Goal: Information Seeking & Learning: Find specific fact

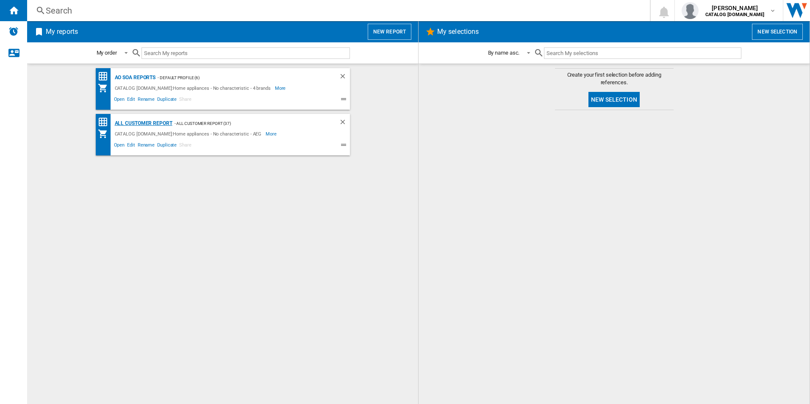
click at [155, 120] on div "All Customer Report" at bounding box center [143, 123] width 60 height 11
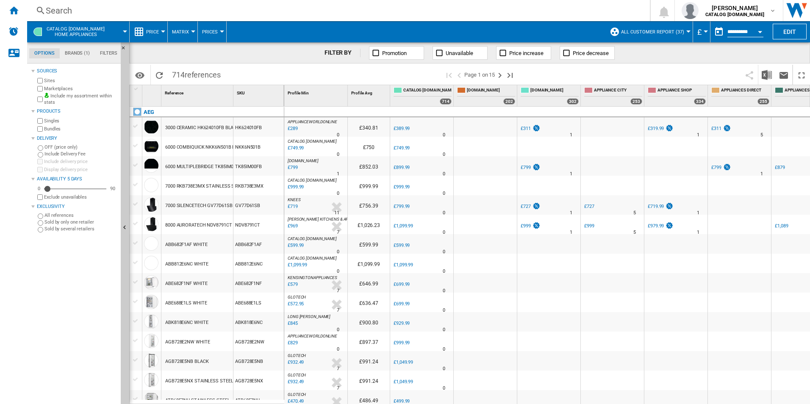
click at [762, 28] on button "Open calendar" at bounding box center [759, 30] width 15 height 15
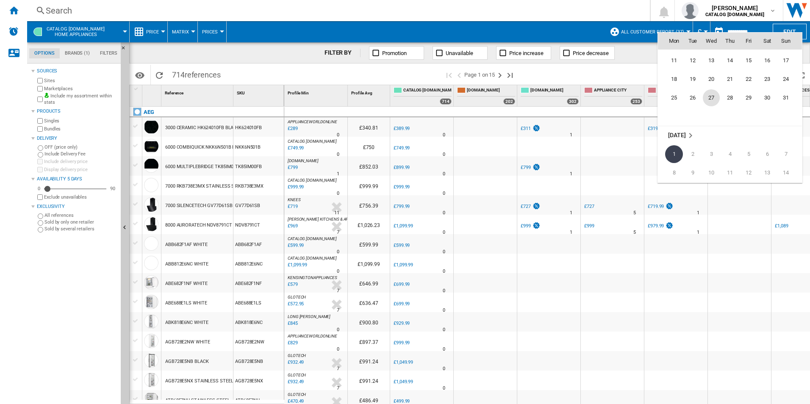
scroll to position [3956, 0]
click at [745, 106] on span "29" at bounding box center [748, 106] width 17 height 17
type input "**********"
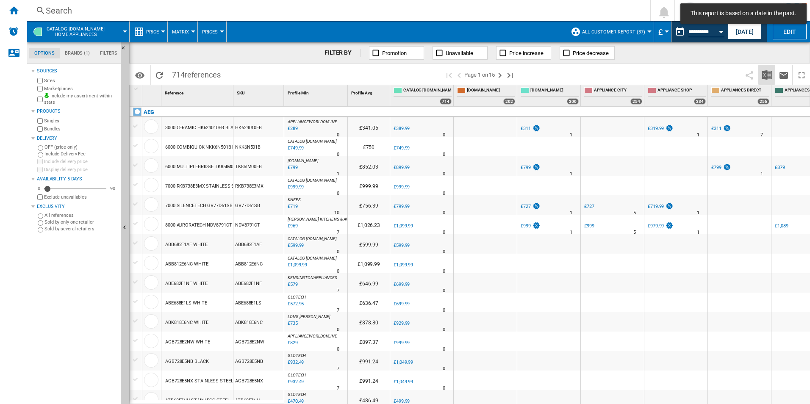
click at [765, 79] on img "Download in Excel" at bounding box center [767, 75] width 10 height 10
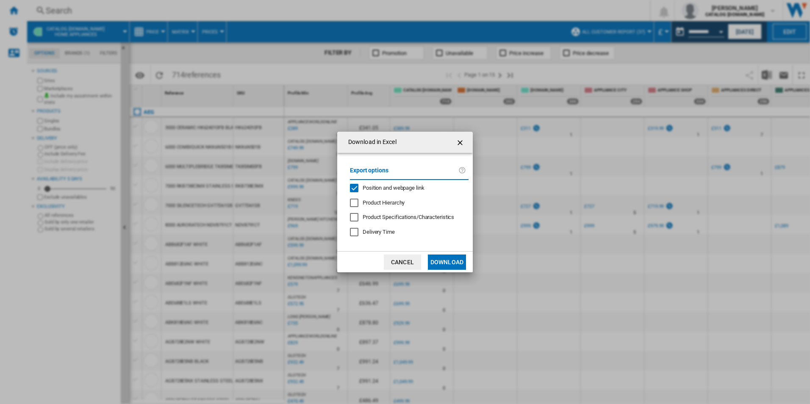
click at [403, 187] on span "Position and webpage link" at bounding box center [394, 188] width 62 height 6
click at [460, 266] on button "Download" at bounding box center [447, 262] width 38 height 15
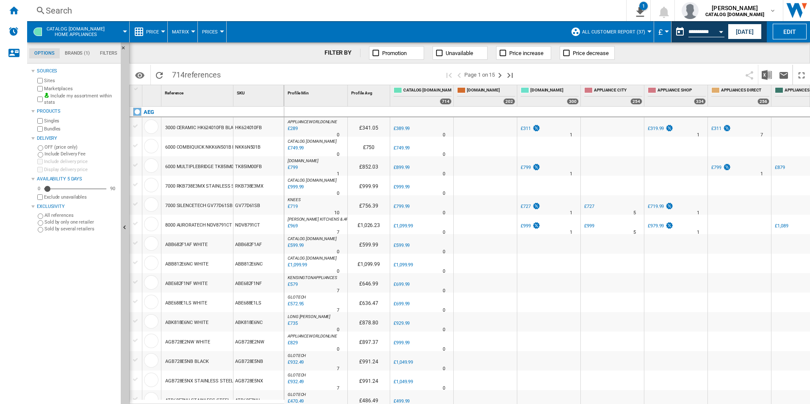
click at [499, 29] on span at bounding box center [397, 31] width 340 height 21
click at [722, 28] on button "Open calendar" at bounding box center [720, 30] width 15 height 15
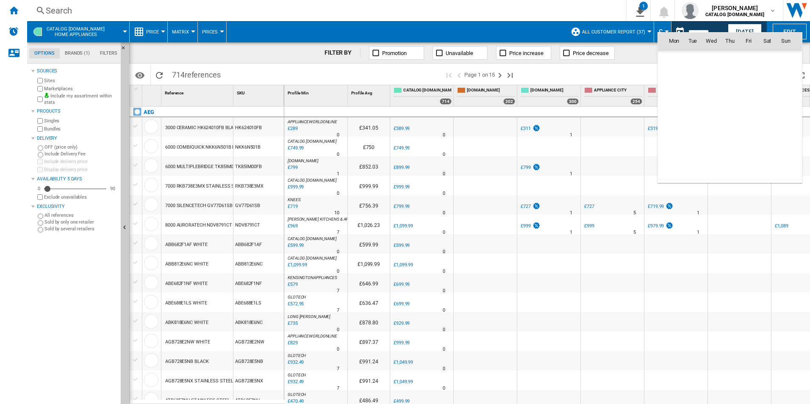
scroll to position [3928, 0]
click at [766, 136] on span "30" at bounding box center [767, 133] width 17 height 17
type input "**********"
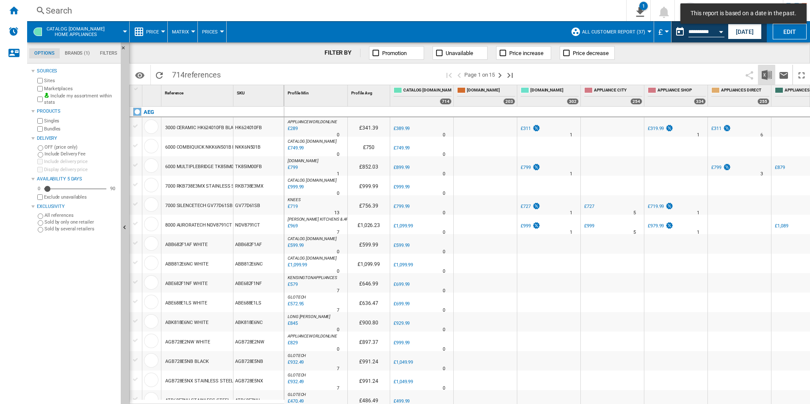
click at [767, 77] on img "Download in Excel" at bounding box center [767, 75] width 10 height 10
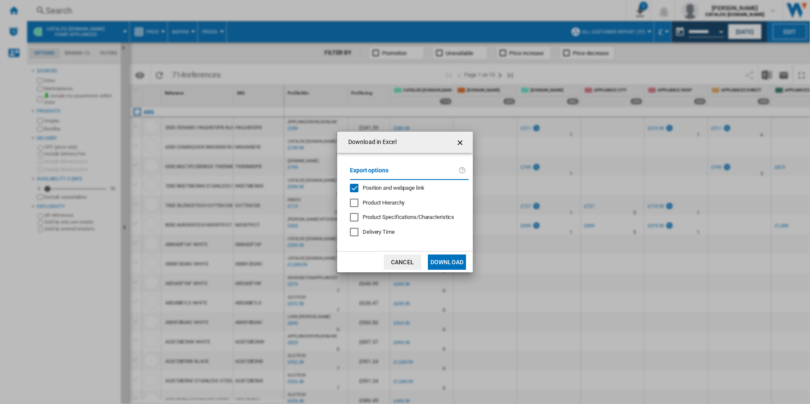
click at [376, 191] on span "Position and webpage link" at bounding box center [394, 188] width 62 height 6
click at [436, 266] on button "Download" at bounding box center [447, 262] width 38 height 15
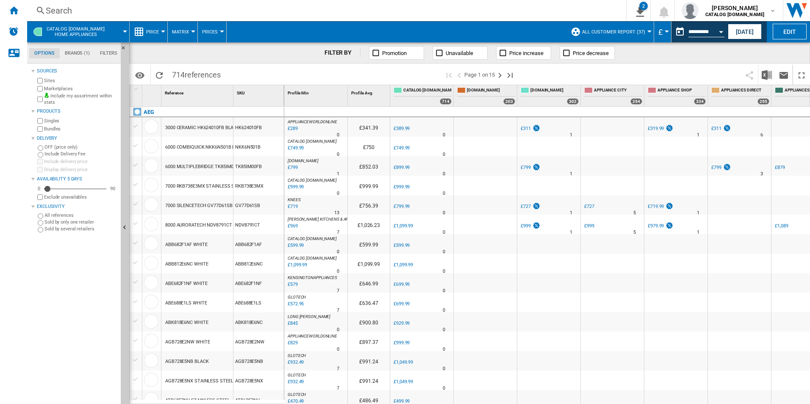
click at [488, 23] on span at bounding box center [397, 31] width 340 height 21
click at [722, 31] on div "Open calendar" at bounding box center [721, 32] width 4 height 2
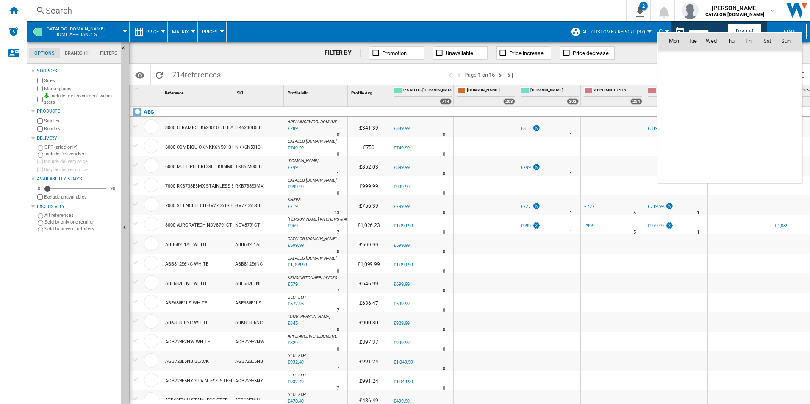
scroll to position [3928, 0]
click at [784, 130] on span "31" at bounding box center [785, 133] width 17 height 17
type input "**********"
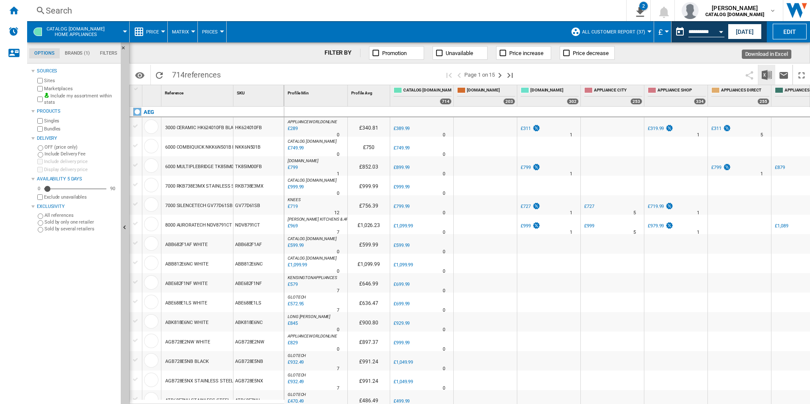
click at [763, 76] on img "Download in Excel" at bounding box center [767, 75] width 10 height 10
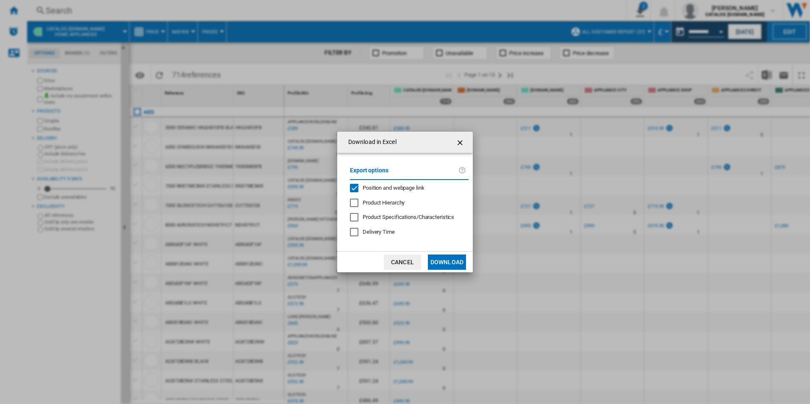
click at [407, 188] on span "Position and webpage link" at bounding box center [394, 188] width 62 height 6
click at [452, 258] on button "Download" at bounding box center [447, 262] width 38 height 15
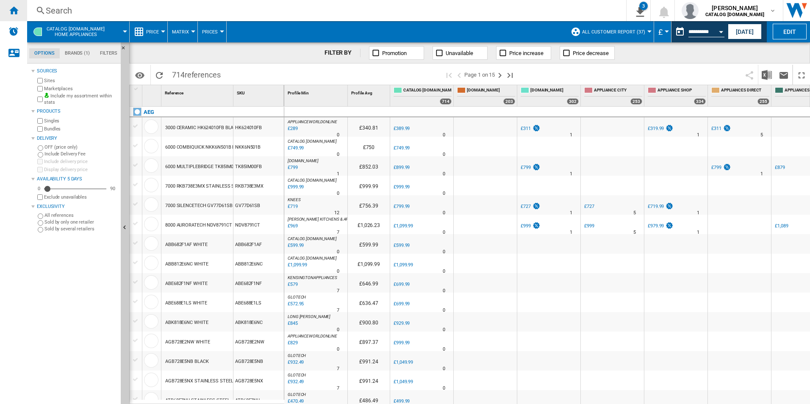
click at [14, 9] on ng-md-icon "Home" at bounding box center [13, 10] width 10 height 10
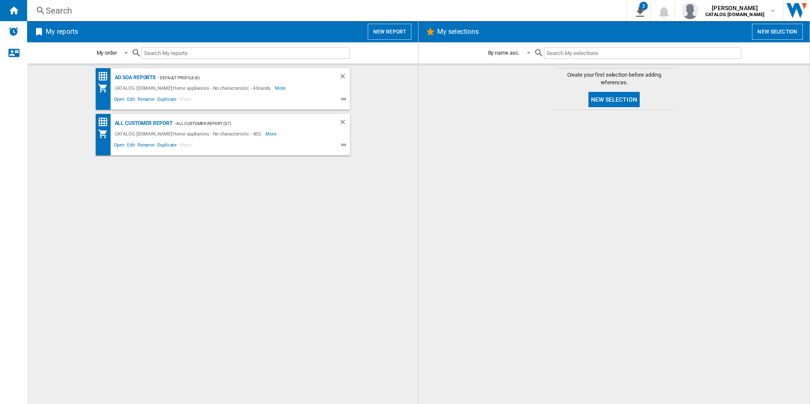
click at [141, 70] on div "AO SOA Reports - Default profile (6) CATALOG [DOMAIN_NAME]:Home appliances - No…" at bounding box center [223, 89] width 254 height 42
click at [144, 75] on div "AO SOA Reports" at bounding box center [134, 77] width 43 height 11
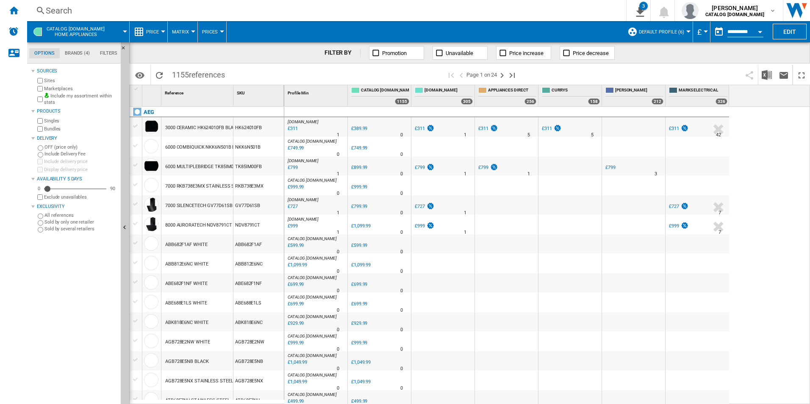
click at [262, 11] on div "Search" at bounding box center [325, 11] width 558 height 12
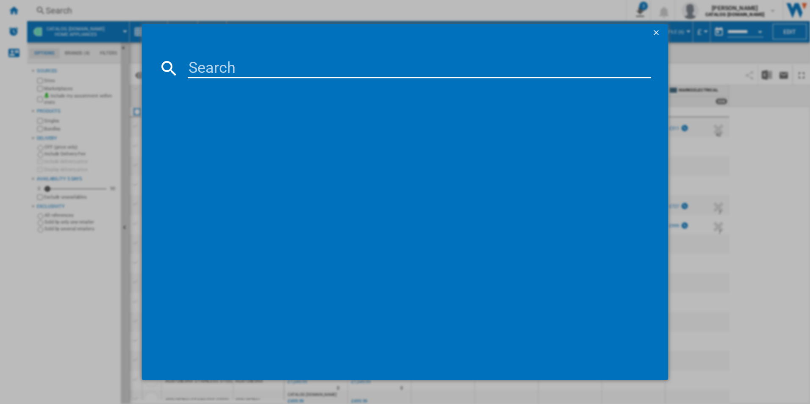
click at [264, 66] on input at bounding box center [420, 68] width 464 height 20
paste input "TR718L4B"
type input "TR718L4B"
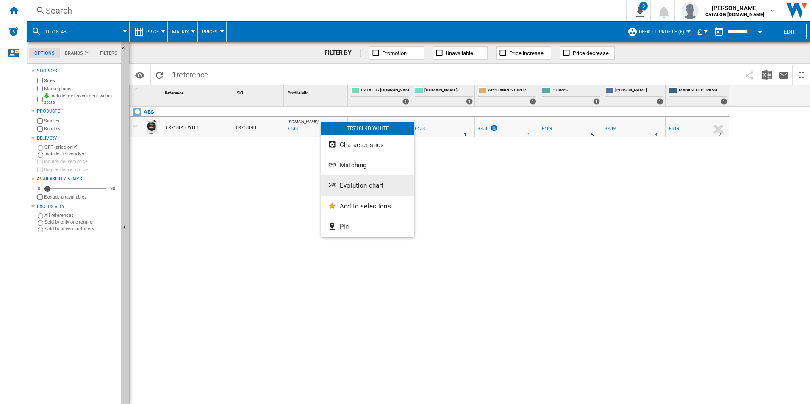
click at [361, 186] on span "Evolution chart" at bounding box center [362, 186] width 44 height 8
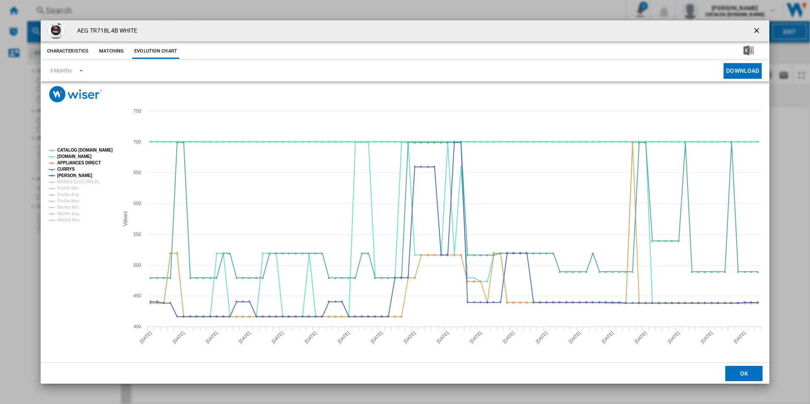
click at [97, 152] on tspan "CATALOG [DOMAIN_NAME]" at bounding box center [84, 150] width 55 height 5
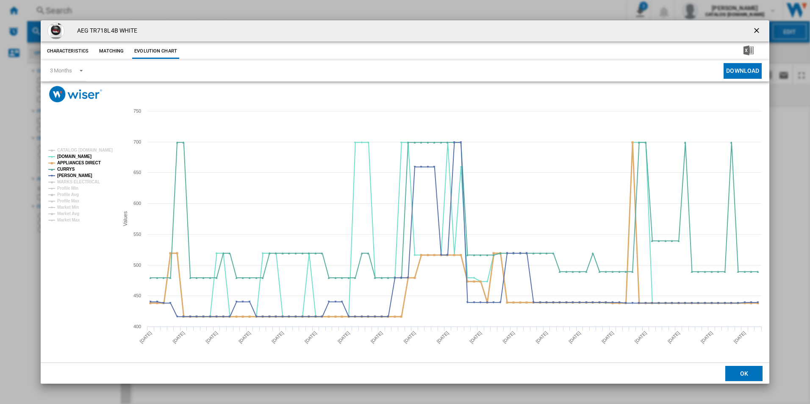
click at [90, 163] on tspan "APPLIANCES DIRECT" at bounding box center [79, 163] width 44 height 5
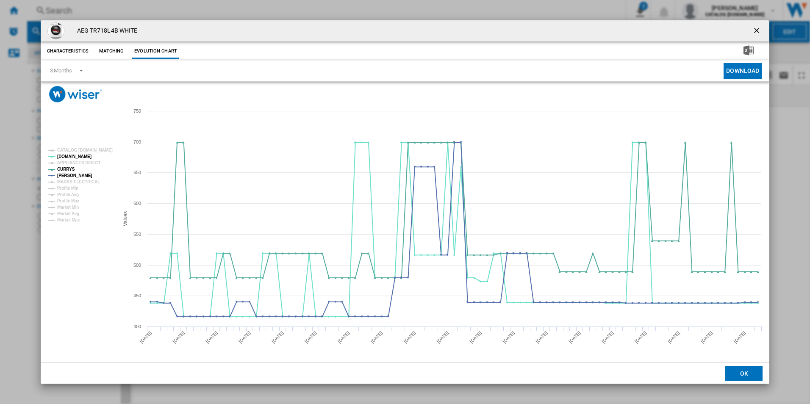
drag, startPoint x: 754, startPoint y: 33, endPoint x: 711, endPoint y: 30, distance: 43.7
click at [754, 33] on ng-md-icon "getI18NText('BUTTONS.CLOSE_DIALOG')" at bounding box center [757, 31] width 10 height 10
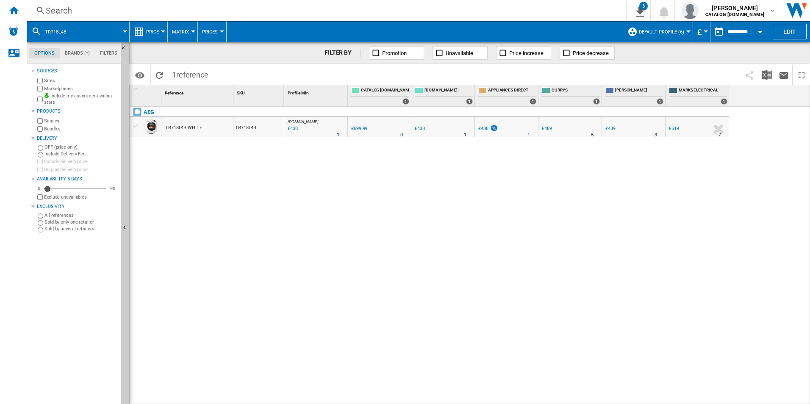
click at [566, 9] on div "Search" at bounding box center [325, 11] width 558 height 12
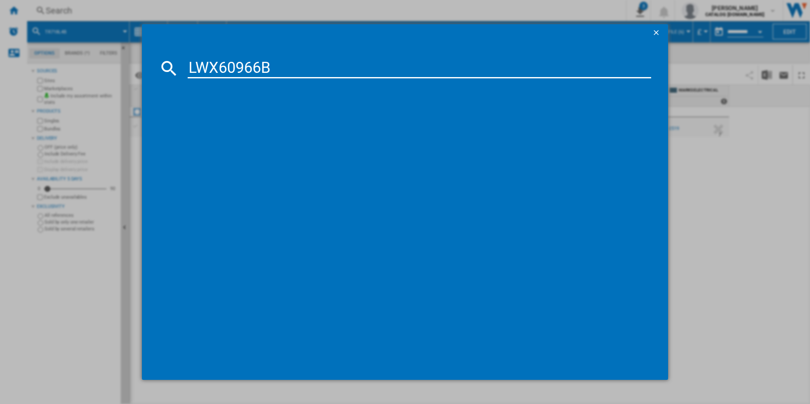
type input "LWX60966B"
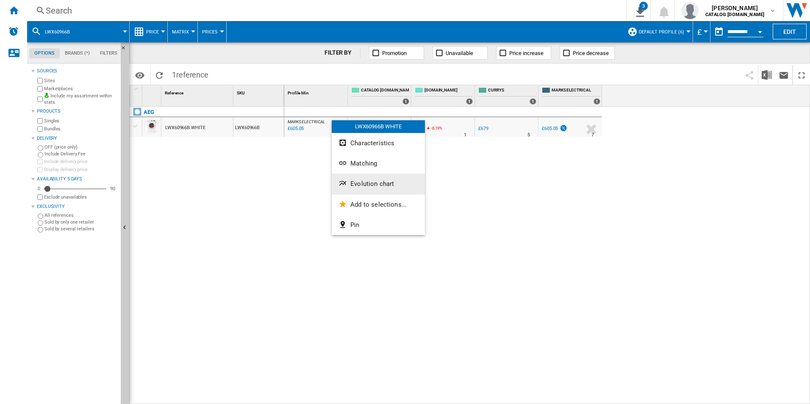
click at [361, 178] on button "Evolution chart" at bounding box center [378, 184] width 93 height 20
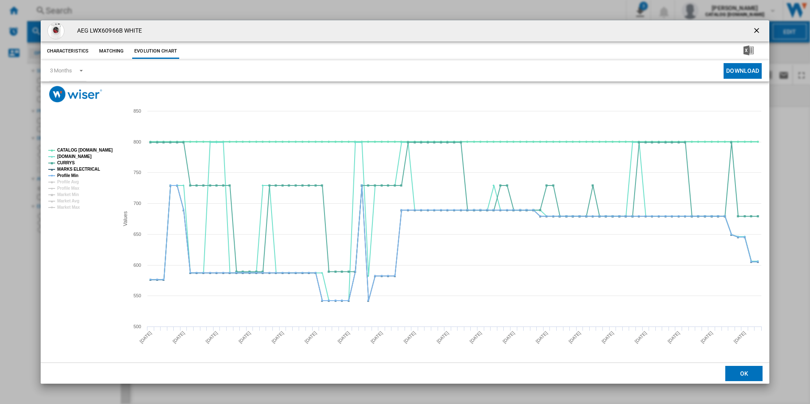
click at [104, 148] on tspan "CATALOG [DOMAIN_NAME]" at bounding box center [84, 150] width 55 height 5
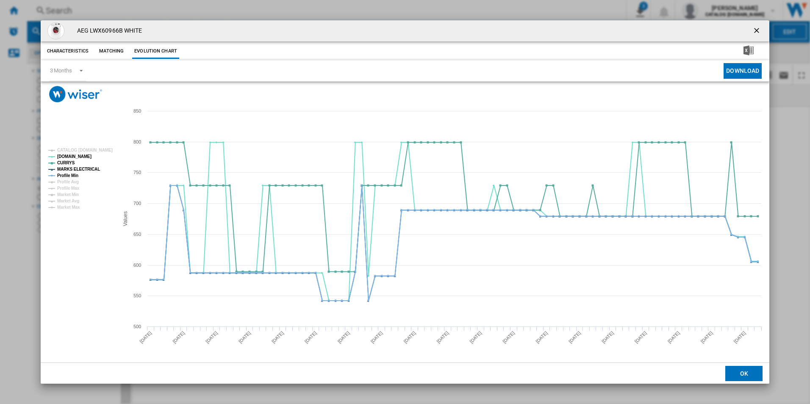
click at [92, 164] on rect "Product popup" at bounding box center [80, 179] width 70 height 68
click at [82, 173] on rect "Product popup" at bounding box center [80, 179] width 70 height 68
click at [79, 169] on tspan "MARKS ELECTRICAL" at bounding box center [78, 169] width 43 height 5
click at [73, 177] on tspan "Profile Min" at bounding box center [67, 175] width 21 height 5
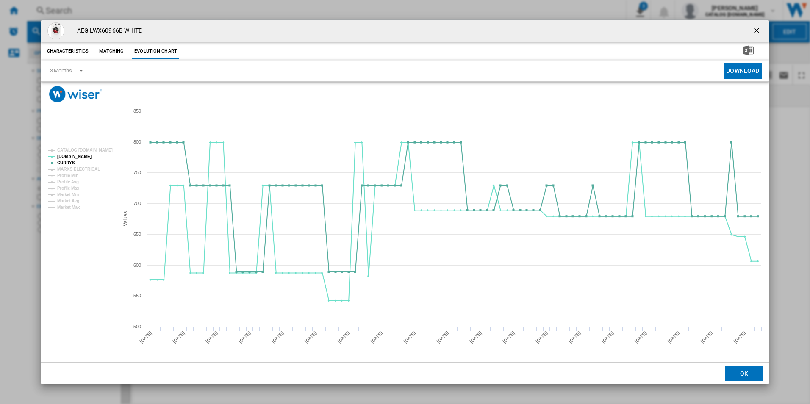
drag, startPoint x: 759, startPoint y: 31, endPoint x: 651, endPoint y: 9, distance: 109.9
click at [756, 31] on ng-md-icon "getI18NText('BUTTONS.CLOSE_DIALOG')" at bounding box center [757, 31] width 10 height 10
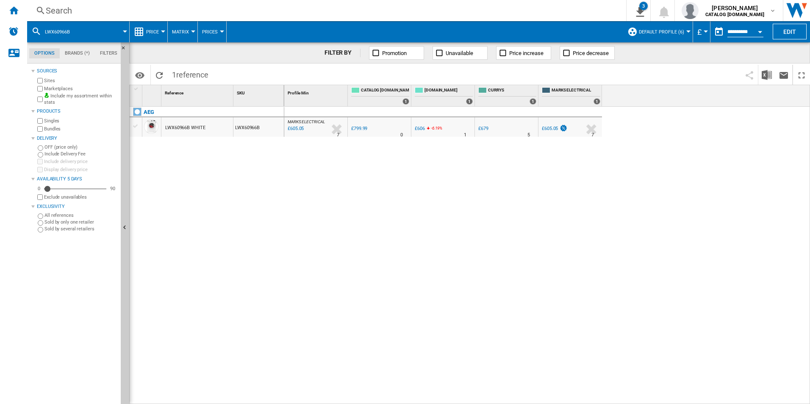
click at [491, 8] on div "Search" at bounding box center [325, 11] width 558 height 12
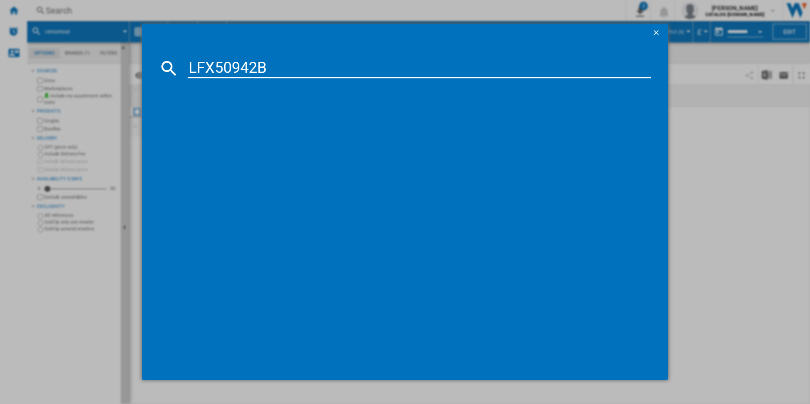
type input "LFX50942B"
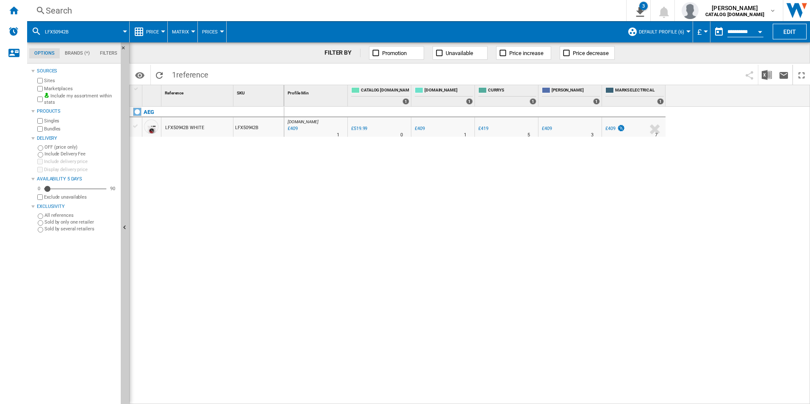
drag, startPoint x: 320, startPoint y: 126, endPoint x: 234, endPoint y: 170, distance: 96.4
click at [234, 170] on div at bounding box center [405, 202] width 810 height 404
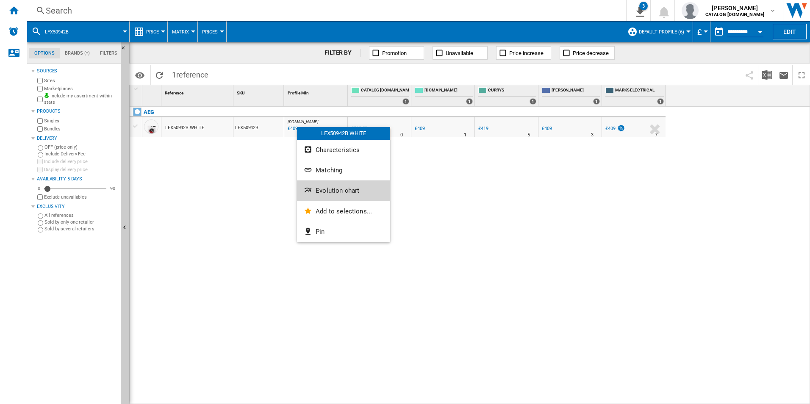
click at [324, 196] on button "Evolution chart" at bounding box center [343, 190] width 93 height 20
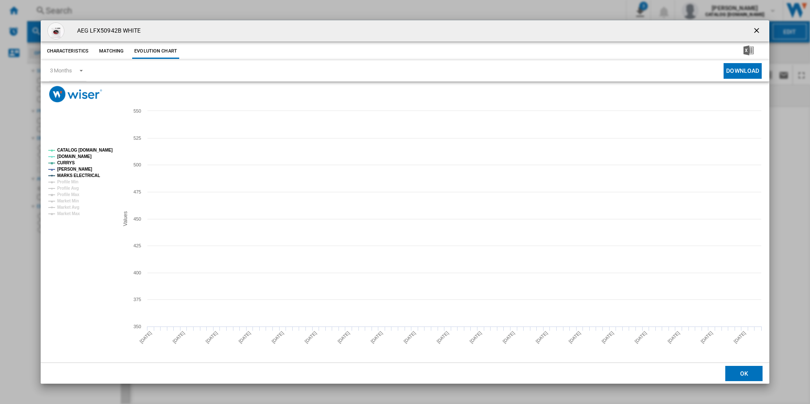
click at [89, 151] on tspan "CATALOG [DOMAIN_NAME]" at bounding box center [84, 150] width 55 height 5
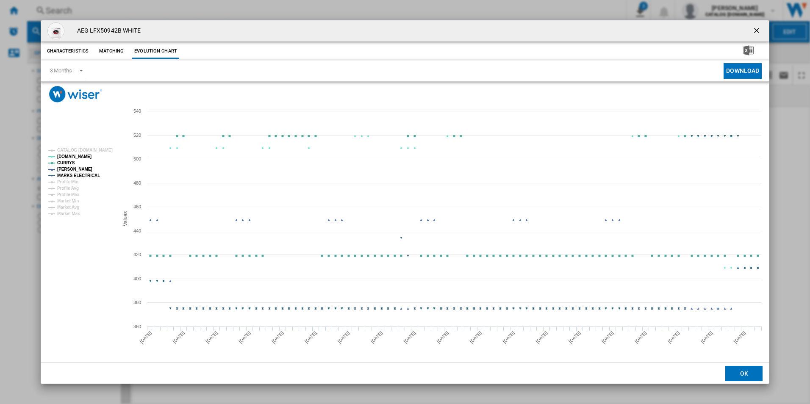
click at [89, 177] on tspan "MARKS ELECTRICAL" at bounding box center [78, 175] width 43 height 5
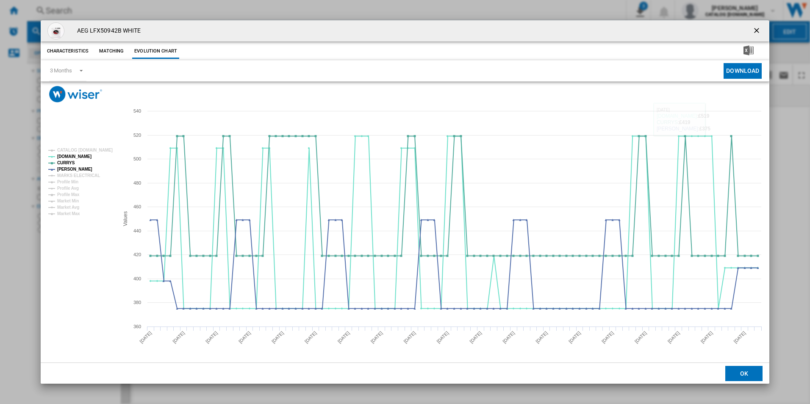
drag, startPoint x: 755, startPoint y: 30, endPoint x: 747, endPoint y: 30, distance: 8.0
click at [755, 30] on ng-md-icon "getI18NText('BUTTONS.CLOSE_DIALOG')" at bounding box center [757, 31] width 10 height 10
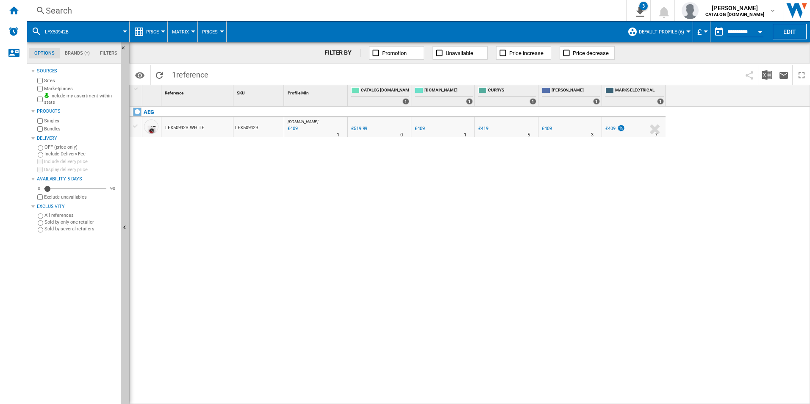
click at [532, 16] on div "Search" at bounding box center [325, 11] width 558 height 12
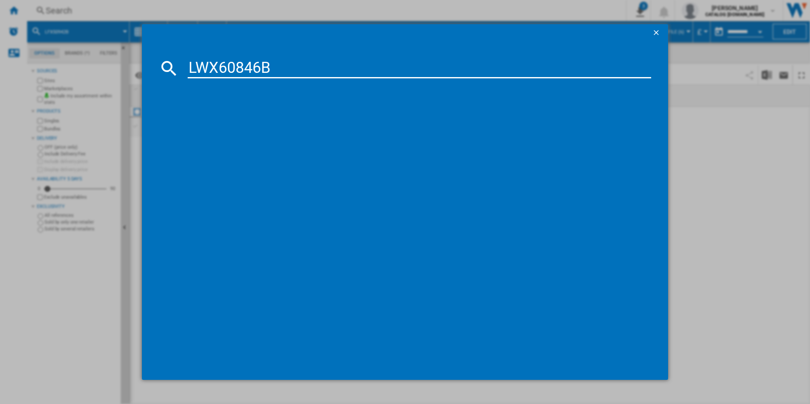
type input "LWX60846B"
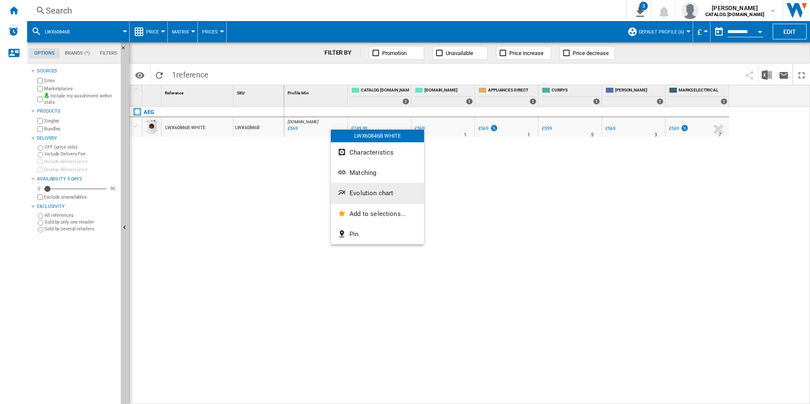
click at [368, 199] on button "Evolution chart" at bounding box center [377, 193] width 93 height 20
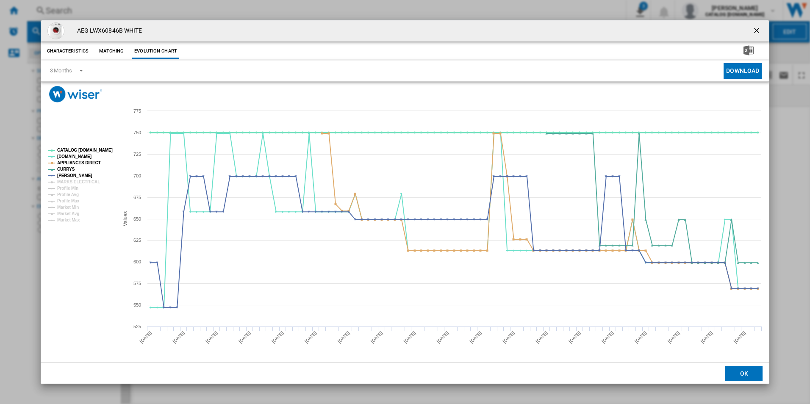
click at [101, 151] on tspan "CATALOG [DOMAIN_NAME]" at bounding box center [84, 150] width 55 height 5
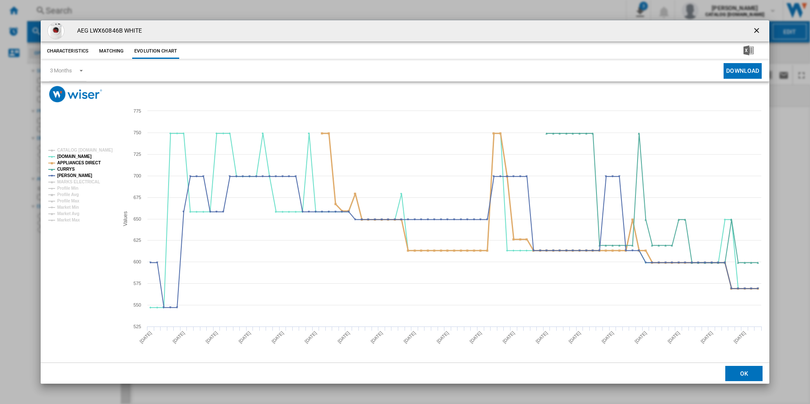
click at [85, 163] on tspan "APPLIANCES DIRECT" at bounding box center [79, 163] width 44 height 5
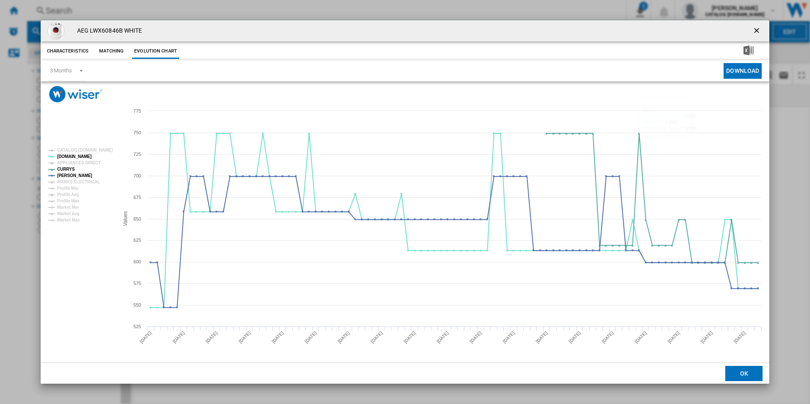
drag, startPoint x: 759, startPoint y: 26, endPoint x: 745, endPoint y: 29, distance: 13.5
click at [759, 26] on ng-md-icon "getI18NText('BUTTONS.CLOSE_DIALOG')" at bounding box center [757, 31] width 10 height 10
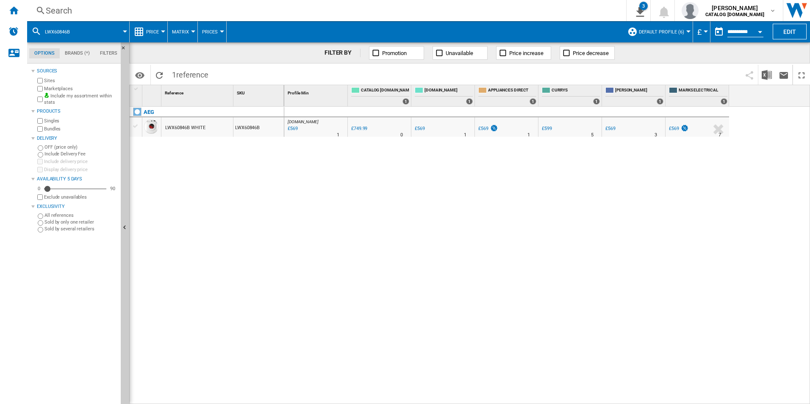
click at [493, 3] on div "Search Search 0 3 All Customer Report [Price Matrix] All Customer Report [Price…" at bounding box center [418, 10] width 783 height 21
click at [491, 18] on div "Search Search 0 3 All Customer Report [Price Matrix] All Customer Report [Price…" at bounding box center [418, 10] width 783 height 21
click at [486, 6] on div "Search" at bounding box center [325, 11] width 558 height 12
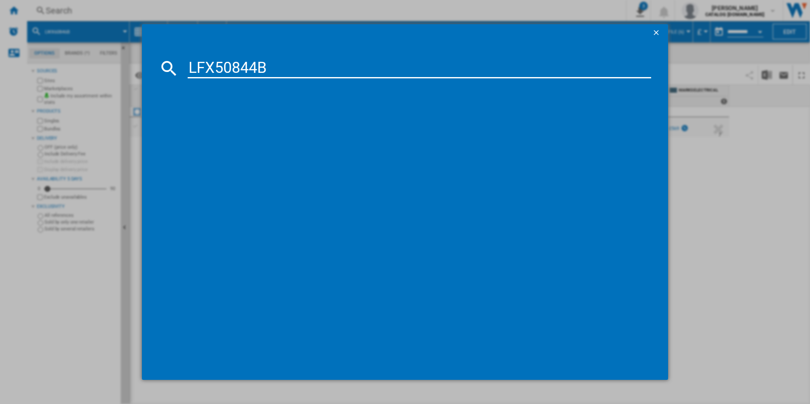
type input "LFX50844B"
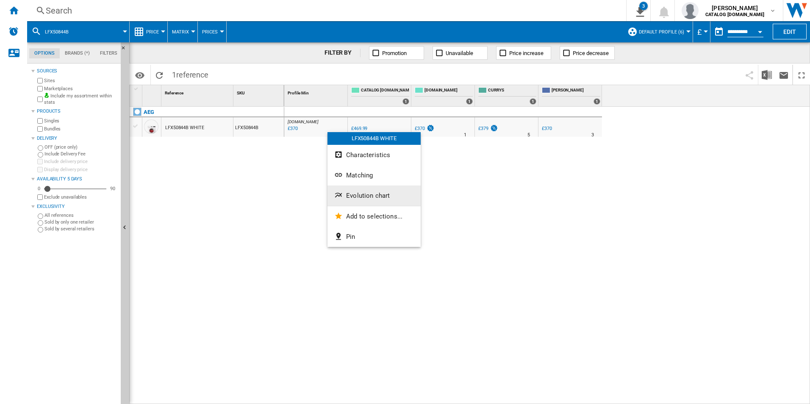
click at [381, 193] on span "Evolution chart" at bounding box center [368, 196] width 44 height 8
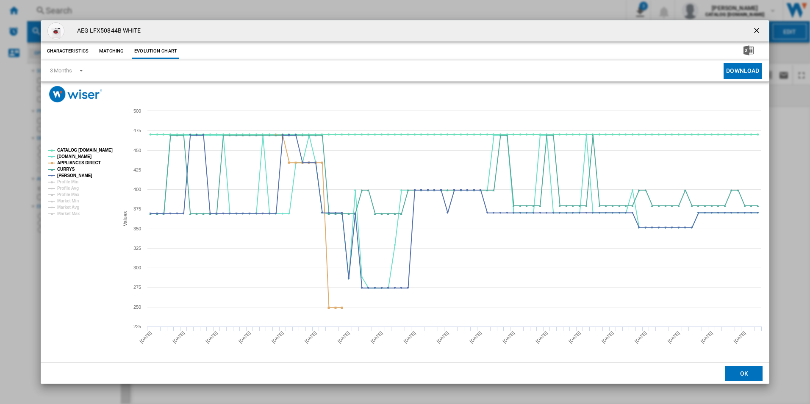
click at [108, 150] on tspan "CATALOG [DOMAIN_NAME]" at bounding box center [84, 150] width 55 height 5
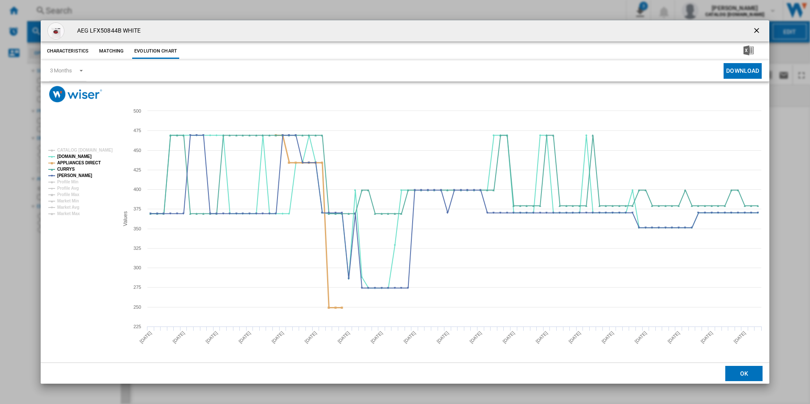
click at [88, 163] on tspan "APPLIANCES DIRECT" at bounding box center [79, 163] width 44 height 5
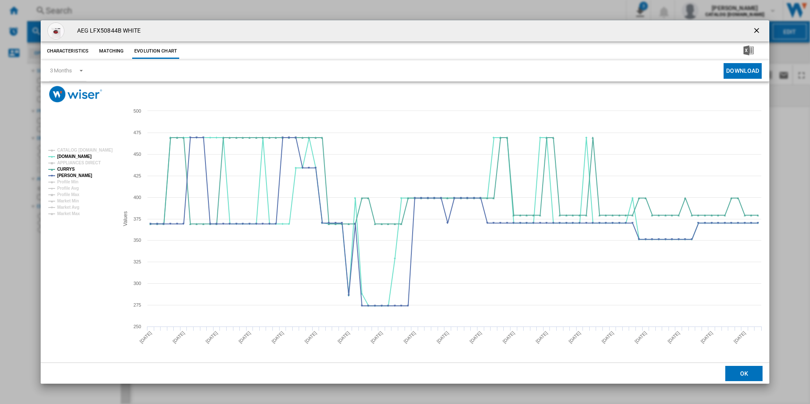
click at [760, 28] on ng-md-icon "getI18NText('BUTTONS.CLOSE_DIALOG')" at bounding box center [757, 31] width 10 height 10
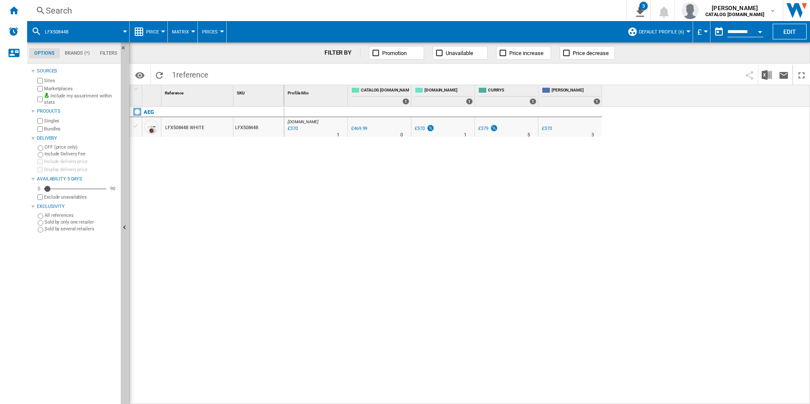
click at [431, 12] on div "Search" at bounding box center [325, 11] width 558 height 12
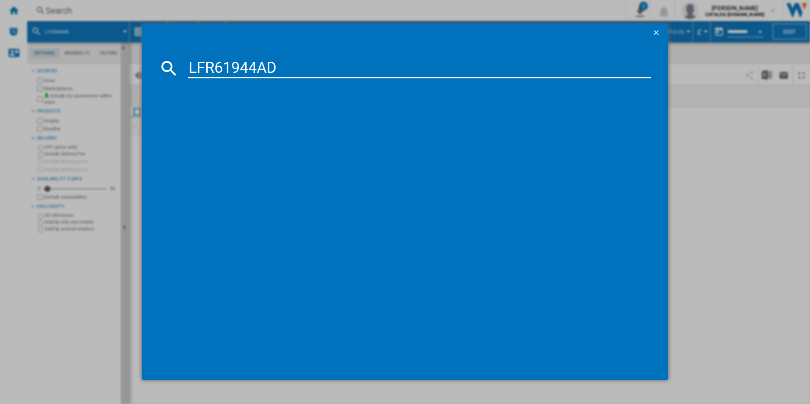
type input "LFR61944AD"
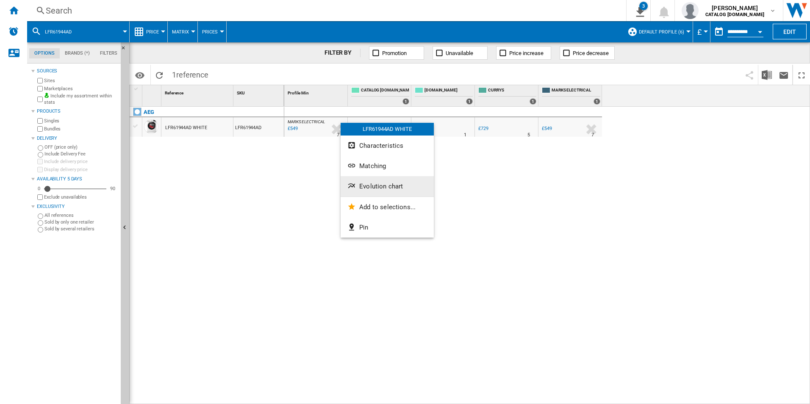
click at [367, 182] on button "Evolution chart" at bounding box center [387, 186] width 93 height 20
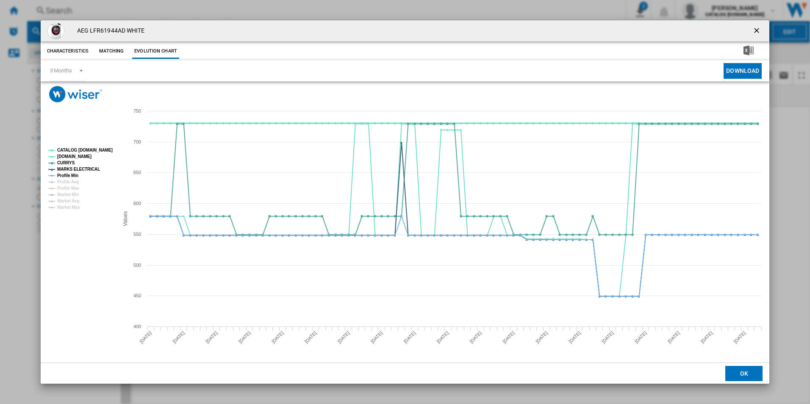
click at [105, 150] on tspan "CATALOG [DOMAIN_NAME]" at bounding box center [84, 150] width 55 height 5
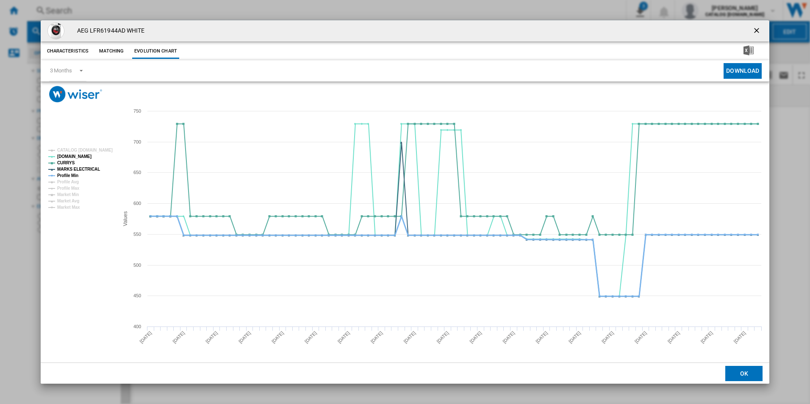
click at [72, 175] on tspan "Profile Min" at bounding box center [67, 175] width 21 height 5
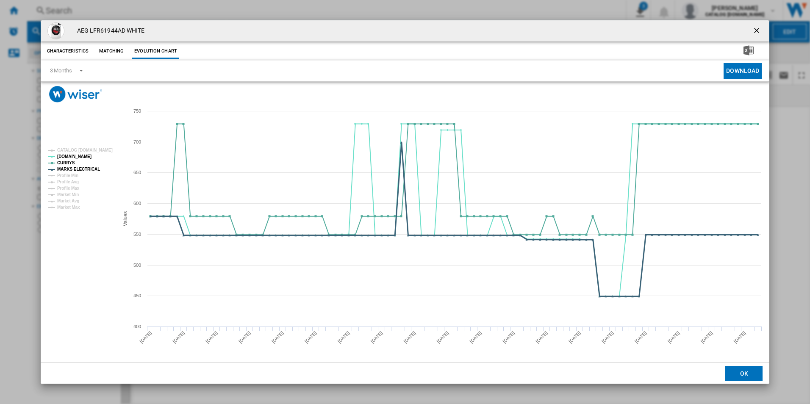
click at [82, 170] on tspan "MARKS ELECTRICAL" at bounding box center [78, 169] width 43 height 5
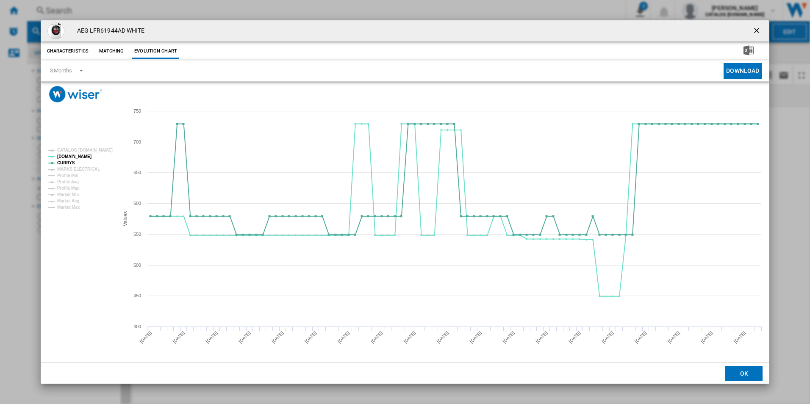
click at [760, 27] on ng-md-icon "getI18NText('BUTTONS.CLOSE_DIALOG')" at bounding box center [757, 31] width 10 height 10
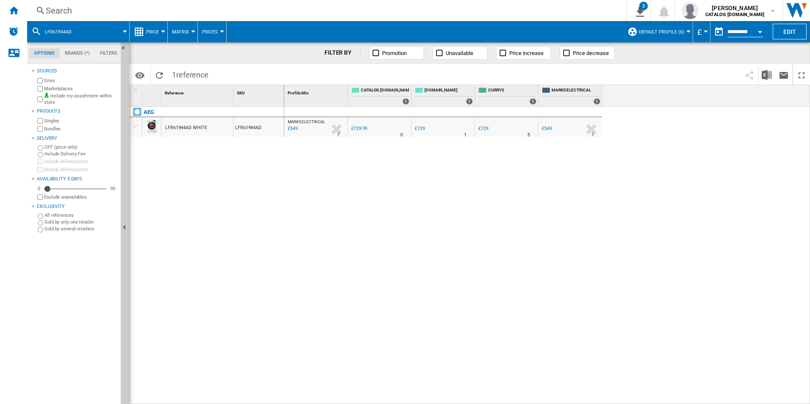
click at [490, 11] on div "Search" at bounding box center [325, 11] width 558 height 12
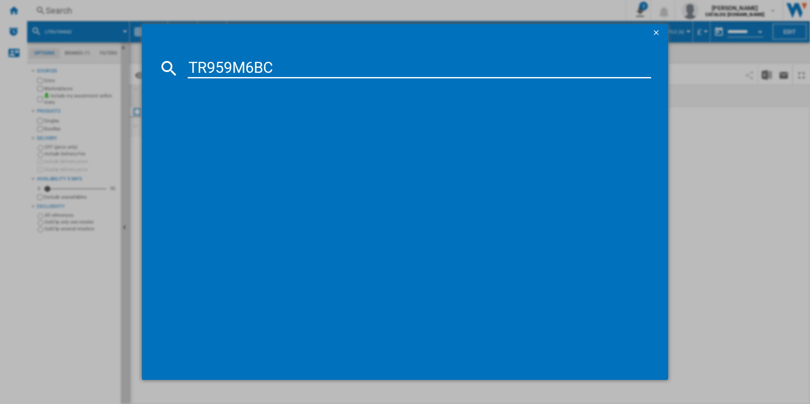
type input "TR959M6BC"
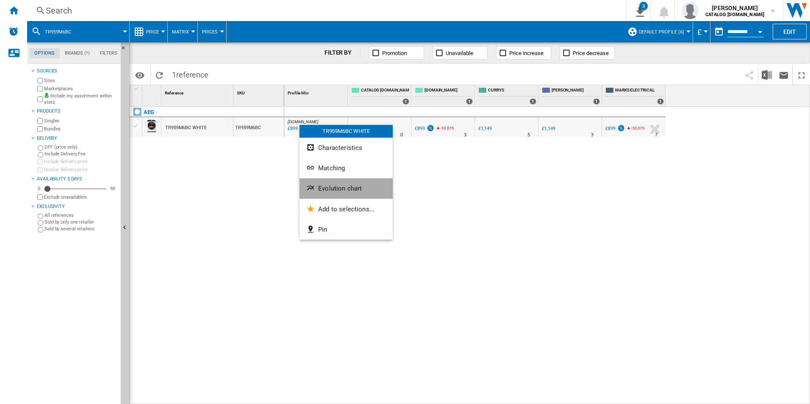
click at [345, 185] on span "Evolution chart" at bounding box center [340, 189] width 44 height 8
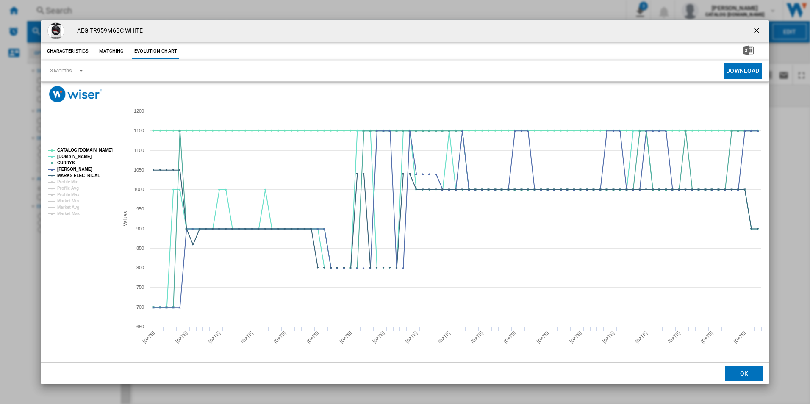
click at [104, 149] on tspan "CATALOG [DOMAIN_NAME]" at bounding box center [84, 150] width 55 height 5
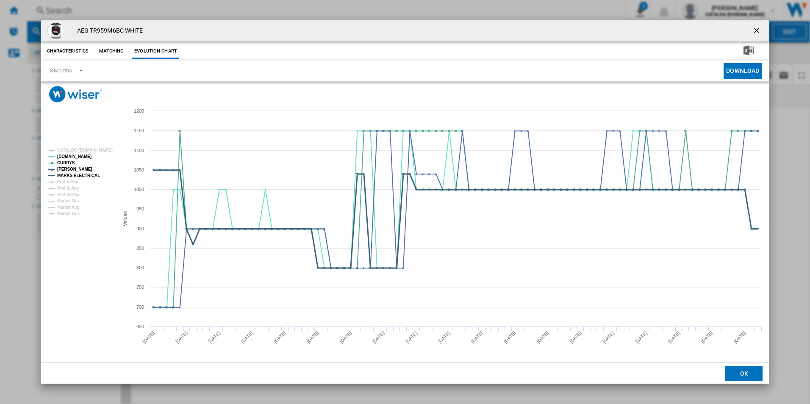
click at [83, 175] on tspan "MARKS ELECTRICAL" at bounding box center [78, 175] width 43 height 5
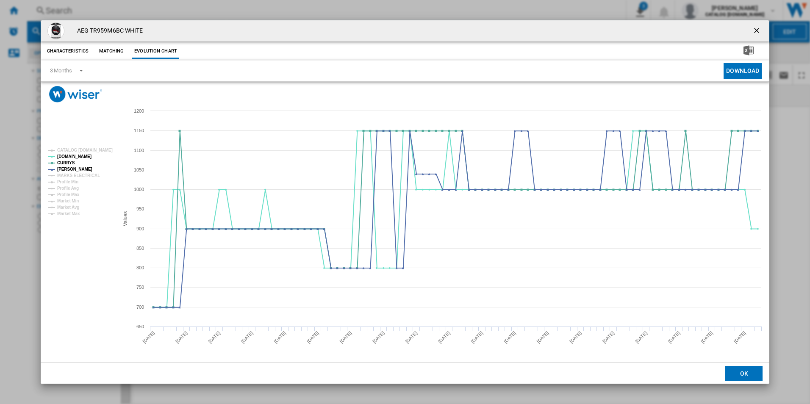
click at [759, 33] on ng-md-icon "getI18NText('BUTTONS.CLOSE_DIALOG')" at bounding box center [757, 31] width 10 height 10
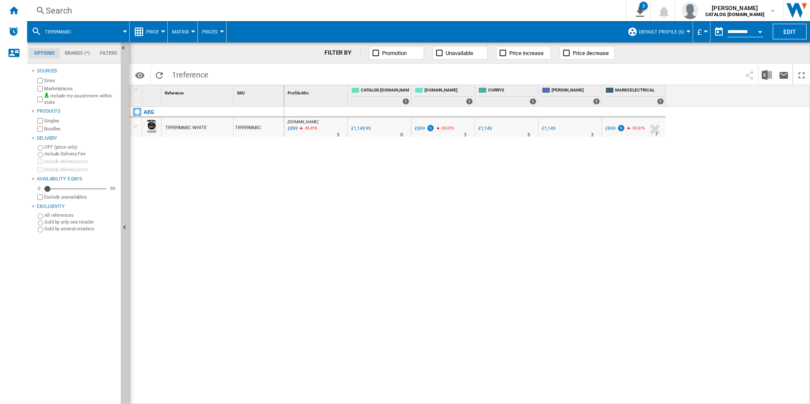
click at [534, 14] on div "Search" at bounding box center [325, 11] width 558 height 12
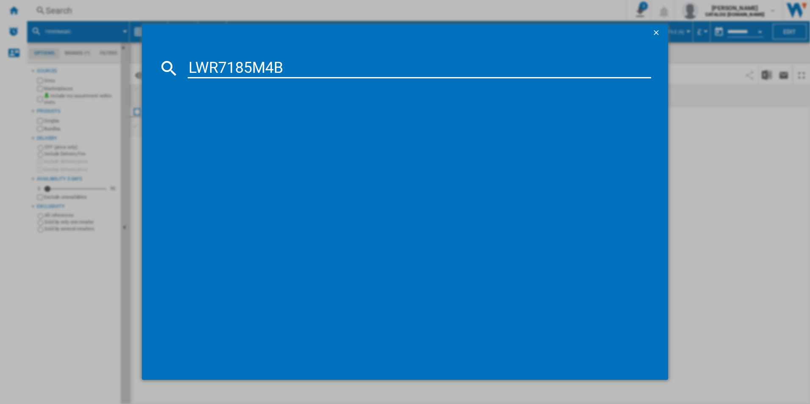
type input "LWR7185M4B"
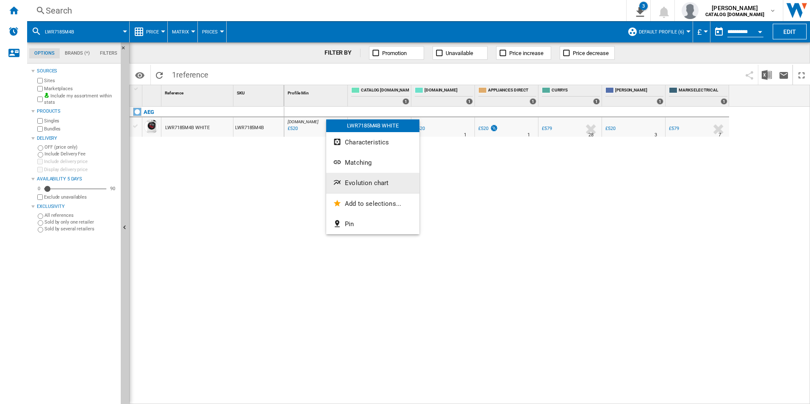
click at [406, 183] on button "Evolution chart" at bounding box center [372, 183] width 93 height 20
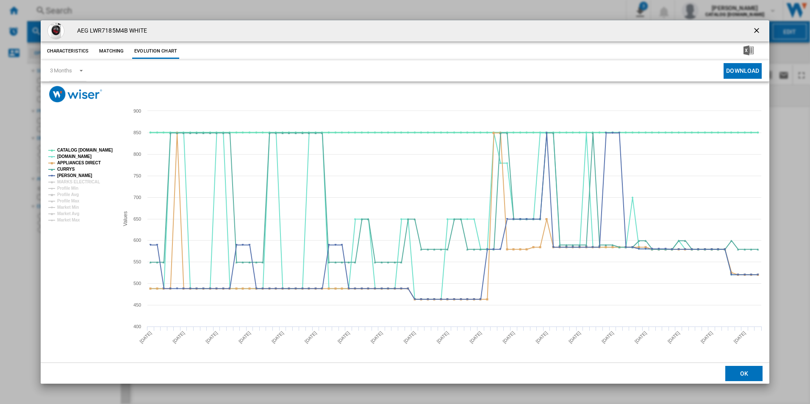
click at [103, 148] on tspan "CATALOG [DOMAIN_NAME]" at bounding box center [84, 150] width 55 height 5
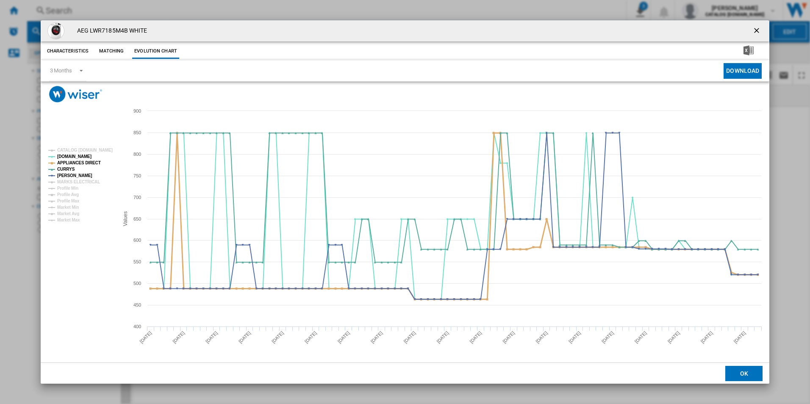
click at [91, 161] on tspan "APPLIANCES DIRECT" at bounding box center [79, 163] width 44 height 5
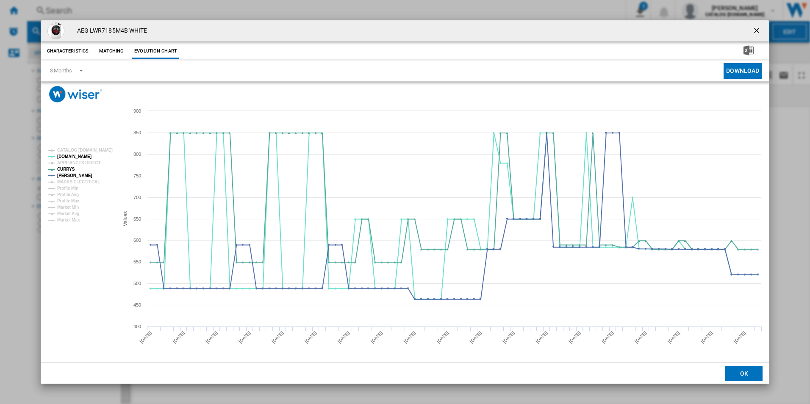
click at [760, 28] on ng-md-icon "getI18NText('BUTTONS.CLOSE_DIALOG')" at bounding box center [757, 31] width 10 height 10
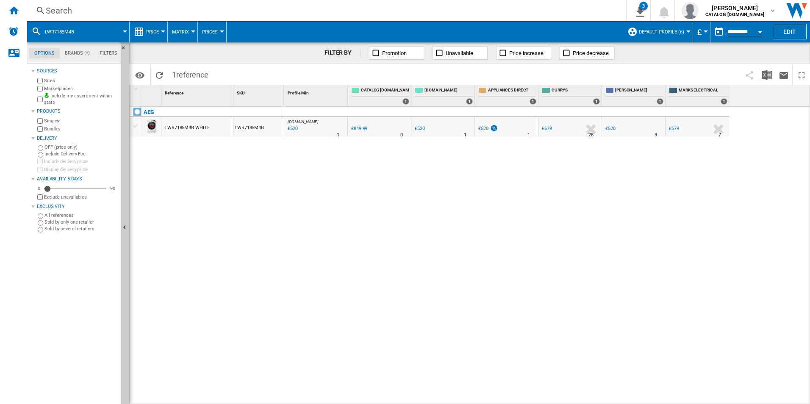
drag, startPoint x: 606, startPoint y: 250, endPoint x: 533, endPoint y: 334, distance: 111.1
click at [606, 250] on div "[DOMAIN_NAME] : AO -38.8 % £520 % N/A 1 [DOMAIN_NAME] : AO 0.0 % £849.99 % N/A" at bounding box center [547, 256] width 526 height 298
click at [299, 199] on div "[DOMAIN_NAME] : AO -38.8 % £520 % N/A 1 [DOMAIN_NAME] : AO 0.0 % £849.99 % N/A" at bounding box center [547, 256] width 526 height 298
click at [353, 160] on div "[DOMAIN_NAME] : AO -38.8 % £520 % N/A 1 [DOMAIN_NAME] : AO 0.0 % £849.99 % N/A" at bounding box center [547, 256] width 526 height 298
click at [421, 224] on div "[DOMAIN_NAME] : AO -38.8 % £520 % N/A 1 [DOMAIN_NAME] : AO 0.0 % £849.99 % N/A" at bounding box center [547, 256] width 526 height 298
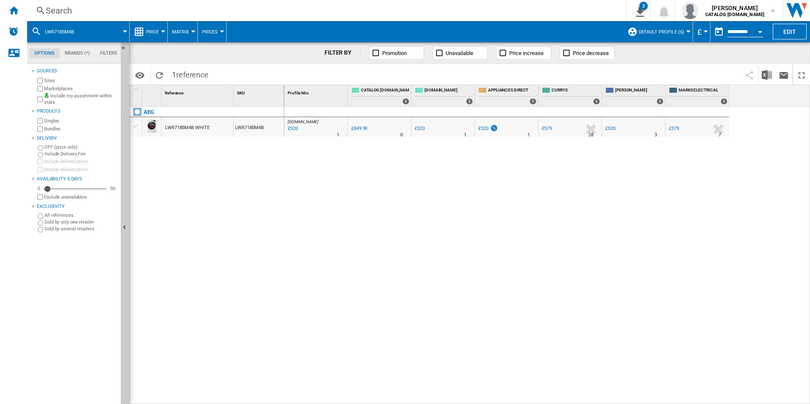
click at [444, 231] on div "[DOMAIN_NAME] : AO -38.8 % £520 % N/A 1 [DOMAIN_NAME] : AO 0.0 % £849.99 % N/A" at bounding box center [547, 256] width 526 height 298
click at [459, 288] on div "[DOMAIN_NAME] : AO -38.8 % £520 % N/A 1 [DOMAIN_NAME] : AO 0.0 % £849.99 % N/A" at bounding box center [547, 256] width 526 height 298
